Goal: Task Accomplishment & Management: Use online tool/utility

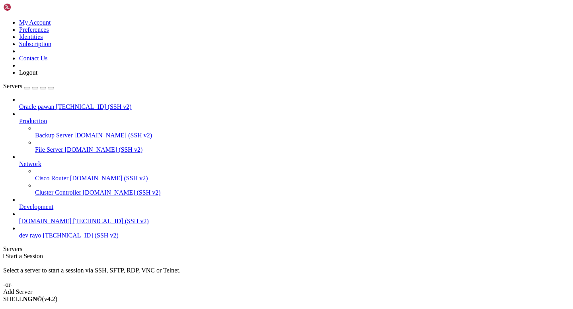
click at [40, 309] on span "Connect" at bounding box center [29, 312] width 21 height 7
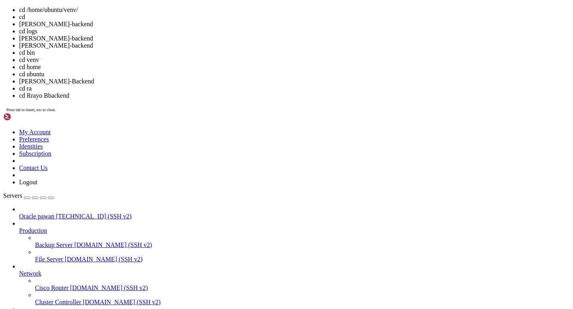
scroll to position [22, 0]
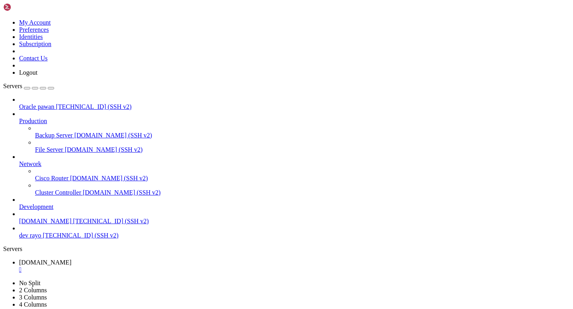
paste textarea "rm -rf venv"
type textarea "rm -rf venv"
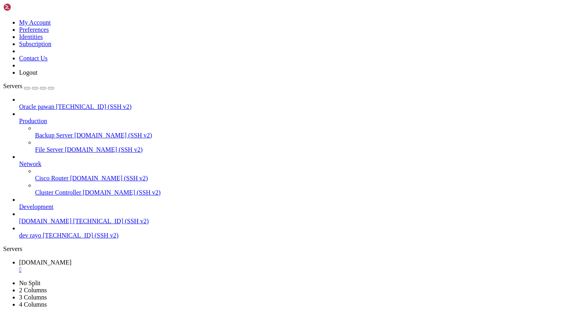
click at [156, 266] on div "" at bounding box center [294, 269] width 550 height 7
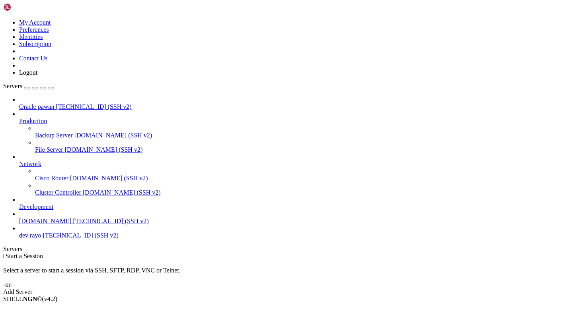
click at [40, 309] on span "Connect" at bounding box center [29, 312] width 21 height 7
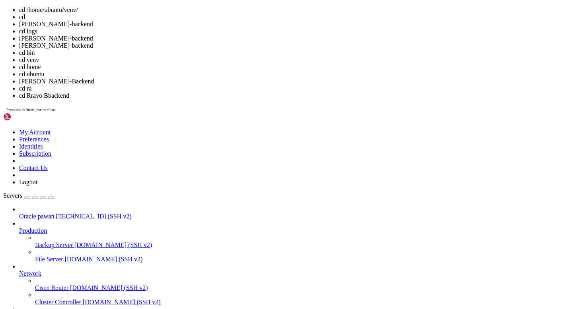
scroll to position [45, 0]
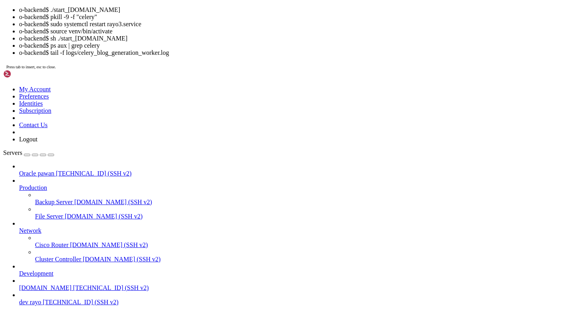
scroll to position [6, 0]
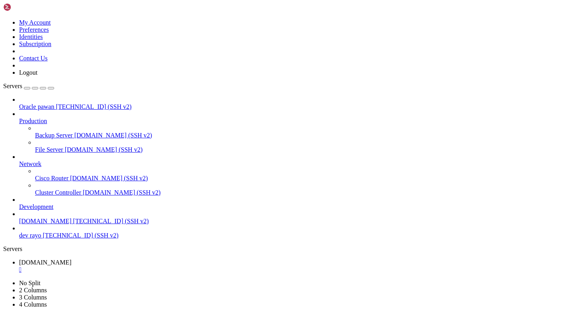
scroll to position [5967, 0]
drag, startPoint x: 26, startPoint y: 480, endPoint x: 91, endPoint y: 480, distance: 65.6
copy span "playwright install"
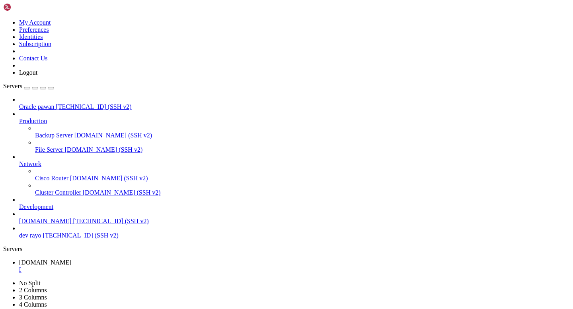
scroll to position [9466, 0]
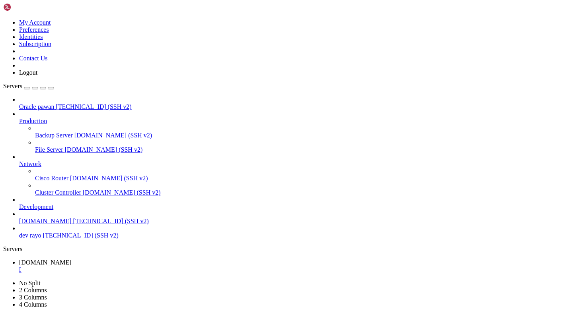
drag, startPoint x: 6, startPoint y: 414, endPoint x: 55, endPoint y: 607, distance: 199.5
click at [158, 266] on div "" at bounding box center [294, 269] width 550 height 7
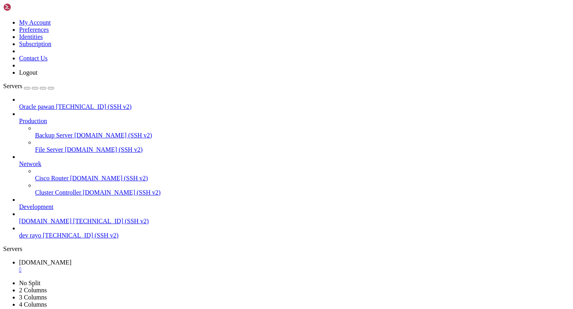
type input "/home/ubuntu/Rayo-backend"
